Goal: Task Accomplishment & Management: Manage account settings

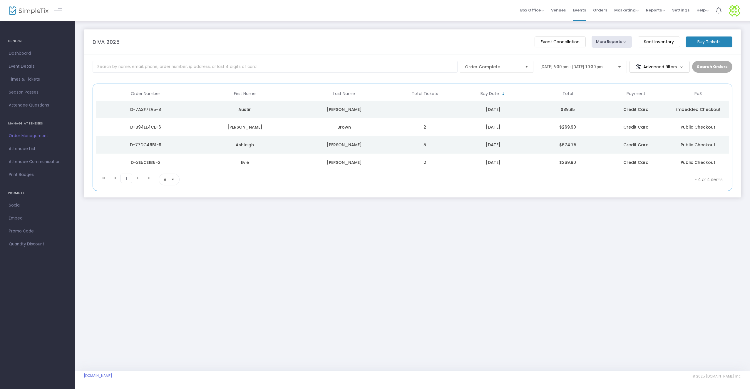
click at [171, 176] on span "Select" at bounding box center [173, 180] width 10 height 10
click at [164, 199] on li "25" at bounding box center [169, 203] width 20 height 12
